Goal: Information Seeking & Learning: Learn about a topic

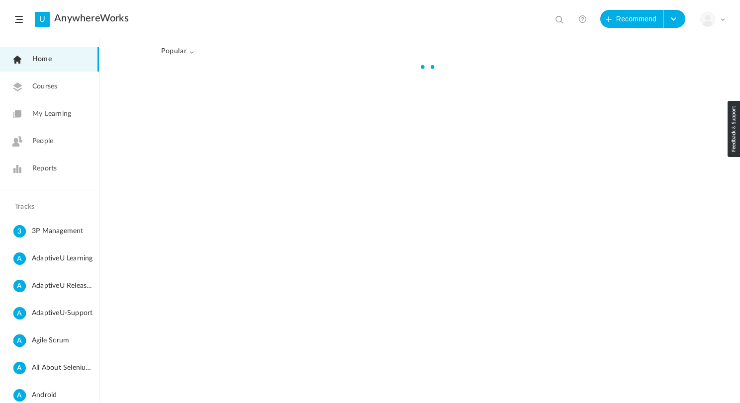
click at [183, 52] on span "Popular" at bounding box center [177, 51] width 33 height 8
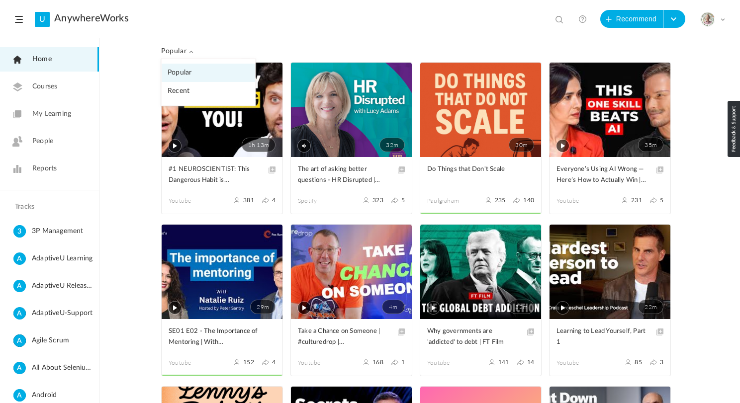
click at [185, 91] on link "Recent" at bounding box center [209, 91] width 94 height 18
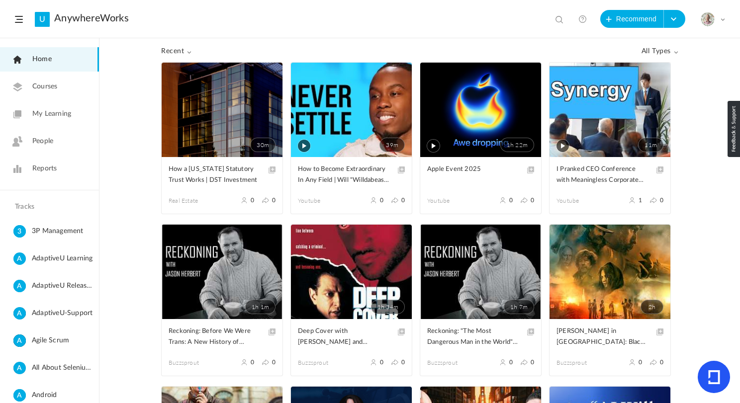
click at [168, 51] on span "Recent" at bounding box center [176, 51] width 31 height 8
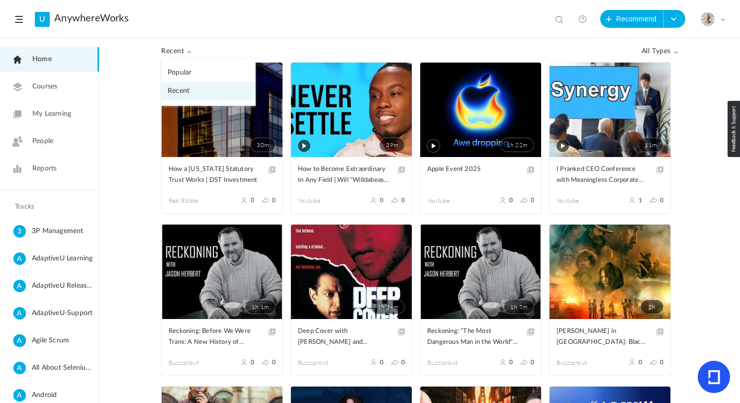
click at [186, 73] on link "Popular" at bounding box center [209, 73] width 94 height 18
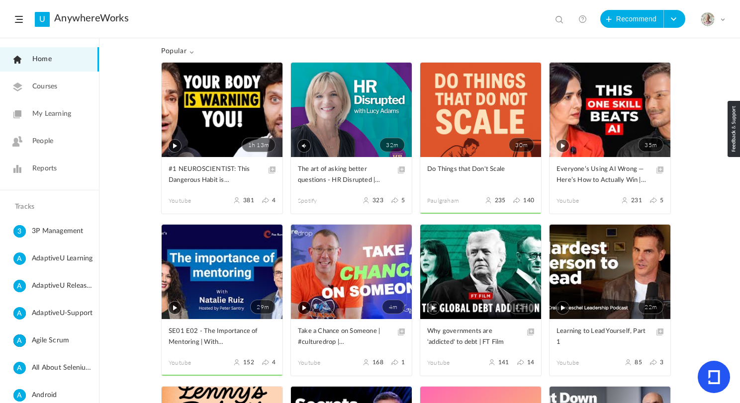
click at [177, 47] on span "Popular" at bounding box center [177, 51] width 33 height 8
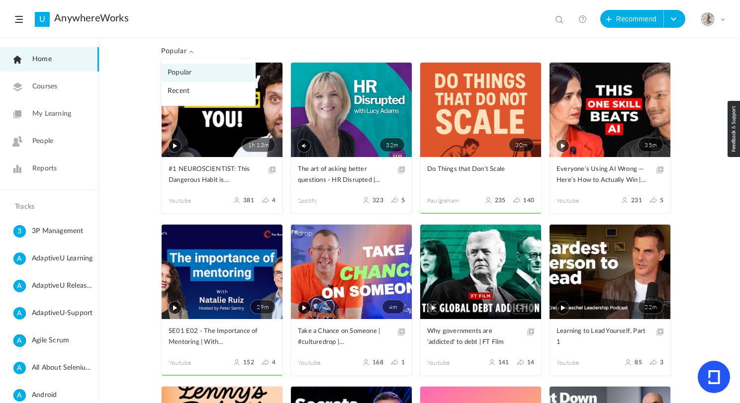
click at [191, 94] on link "Recent" at bounding box center [209, 91] width 94 height 18
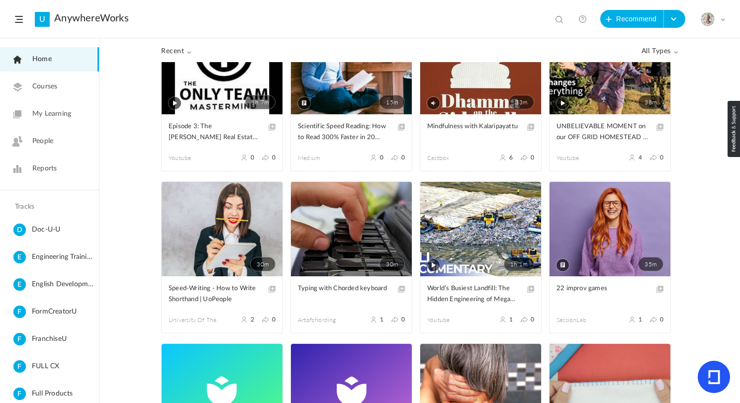
scroll to position [261, 0]
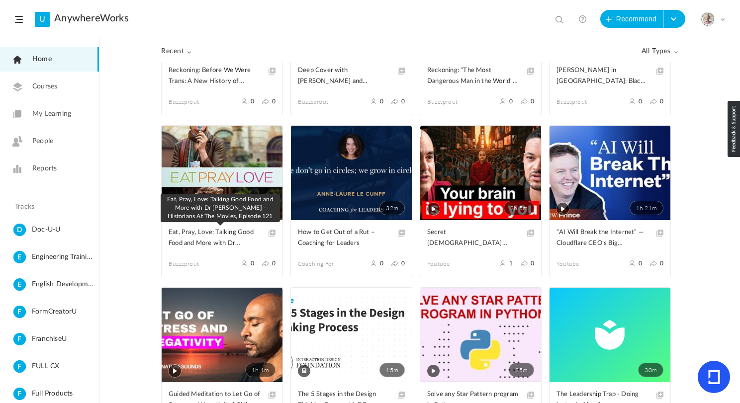
click at [193, 238] on span "Eat, Pray, Love: Talking Good Food and More with Dr [PERSON_NAME] - Historians …" at bounding box center [215, 238] width 92 height 22
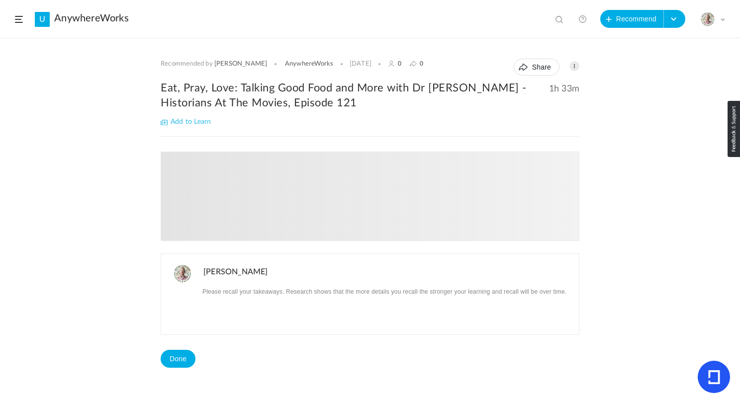
click at [222, 62] on link "[PERSON_NAME]" at bounding box center [240, 64] width 53 height 8
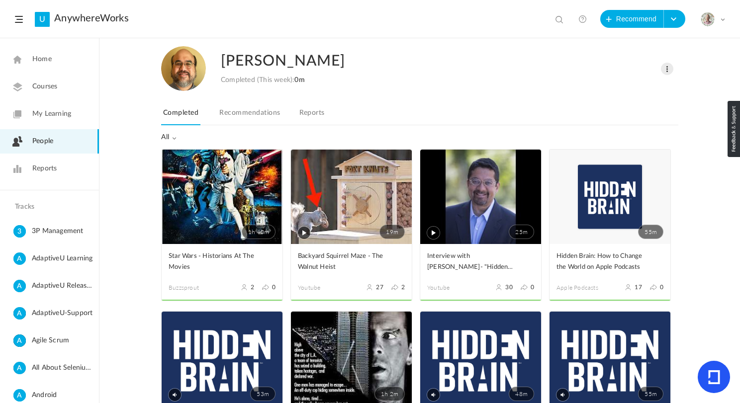
click at [260, 114] on link "Recommendations" at bounding box center [249, 115] width 65 height 19
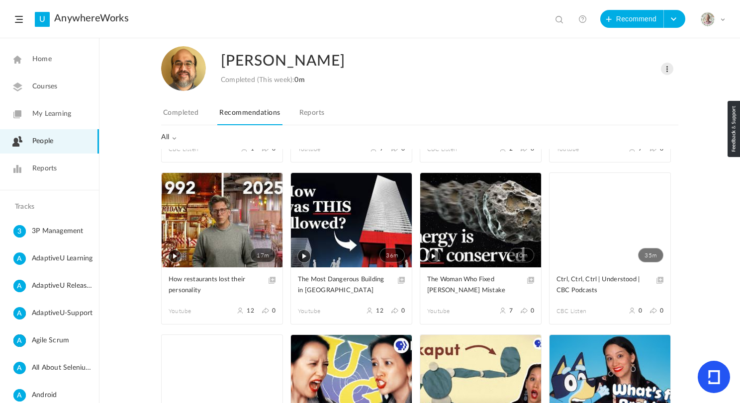
scroll to position [4844, 0]
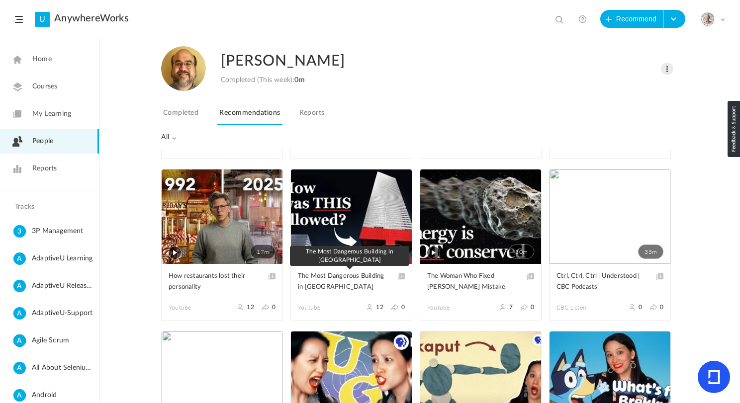
click at [322, 276] on span "The Most Dangerous Building in Manhattan" at bounding box center [344, 282] width 92 height 22
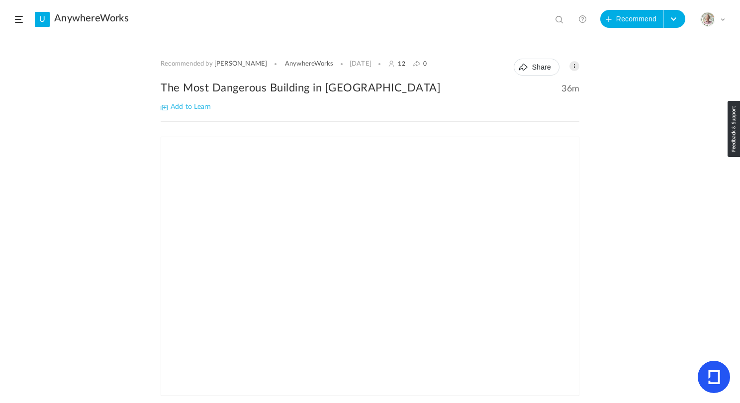
click at [288, 86] on h2 "The Most Dangerous Building in Manhattan" at bounding box center [370, 88] width 419 height 15
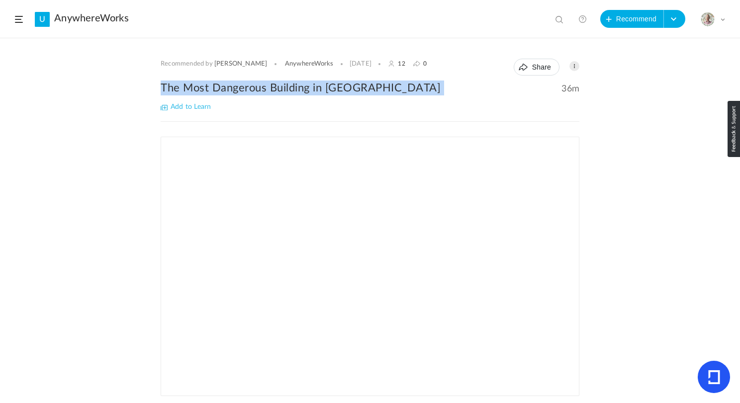
click at [288, 86] on h2 "The Most Dangerous Building in Manhattan" at bounding box center [370, 88] width 419 height 15
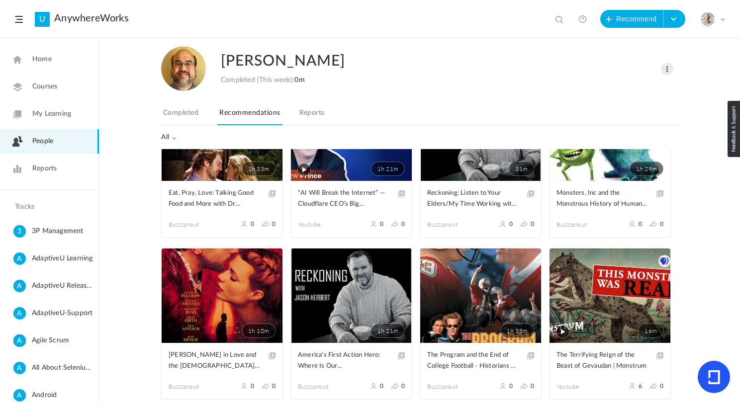
scroll to position [229, 0]
